Goal: Find specific page/section: Find specific page/section

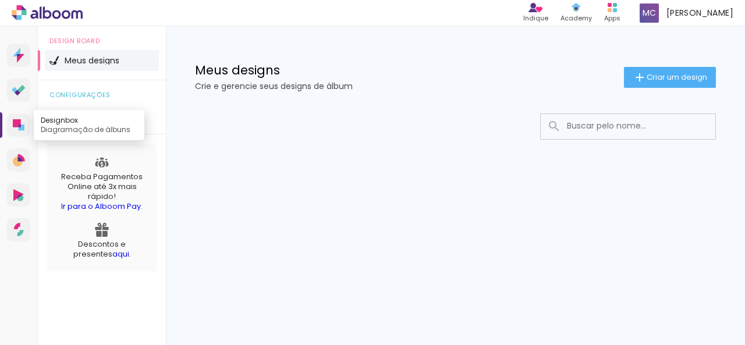
click at [14, 119] on icon at bounding box center [17, 123] width 8 height 8
click at [418, 179] on div at bounding box center [455, 161] width 579 height 119
click at [17, 130] on icon at bounding box center [19, 125] width 12 height 12
